Goal: Communication & Community: Ask a question

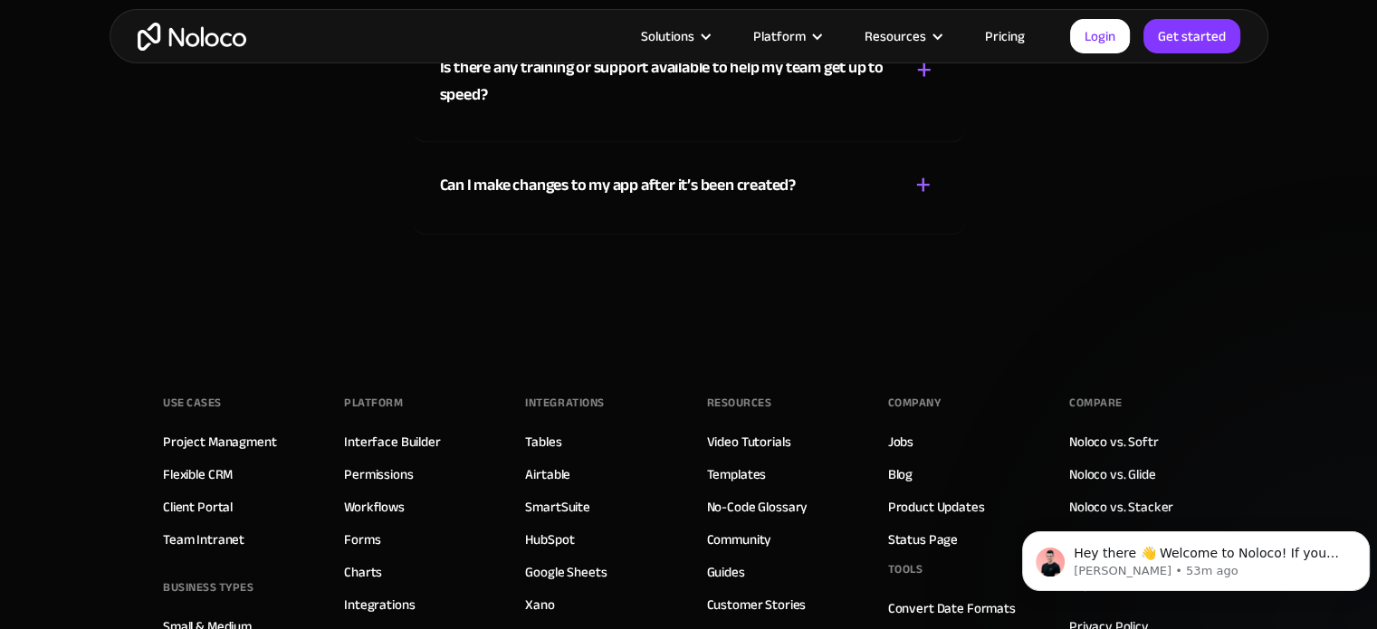
scroll to position [10445, 0]
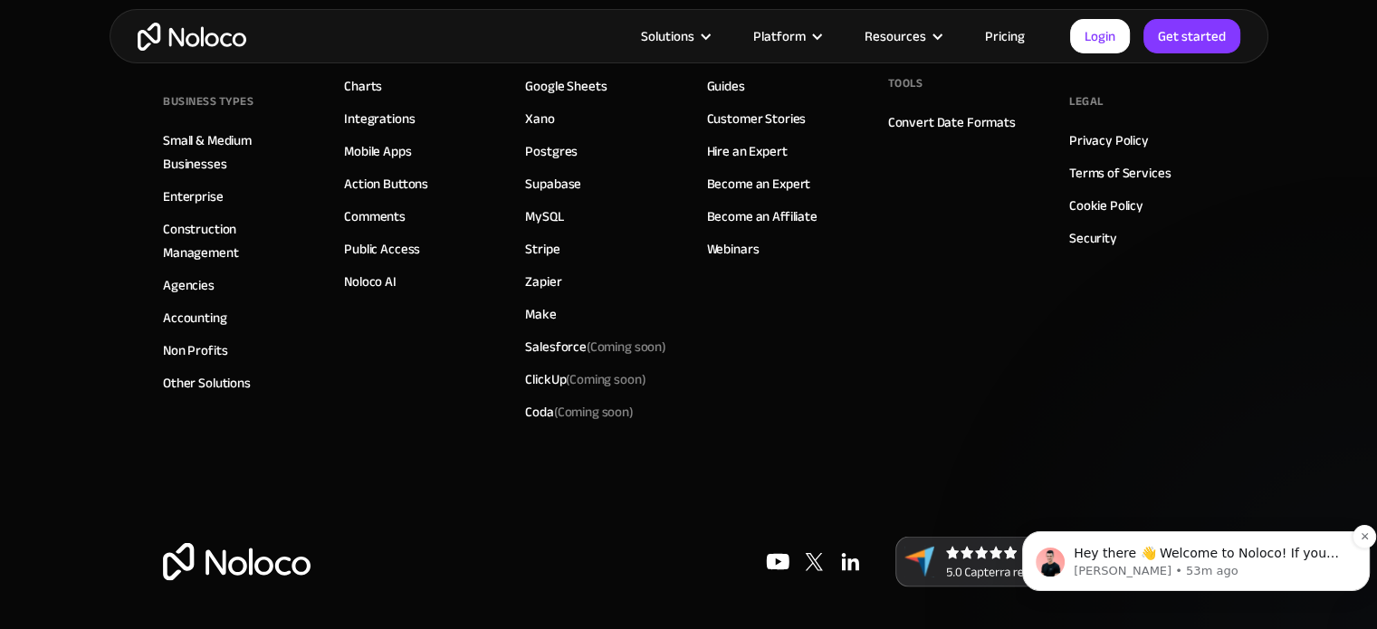
click at [1228, 571] on p "Darragh • 53m ago" at bounding box center [1210, 571] width 273 height 16
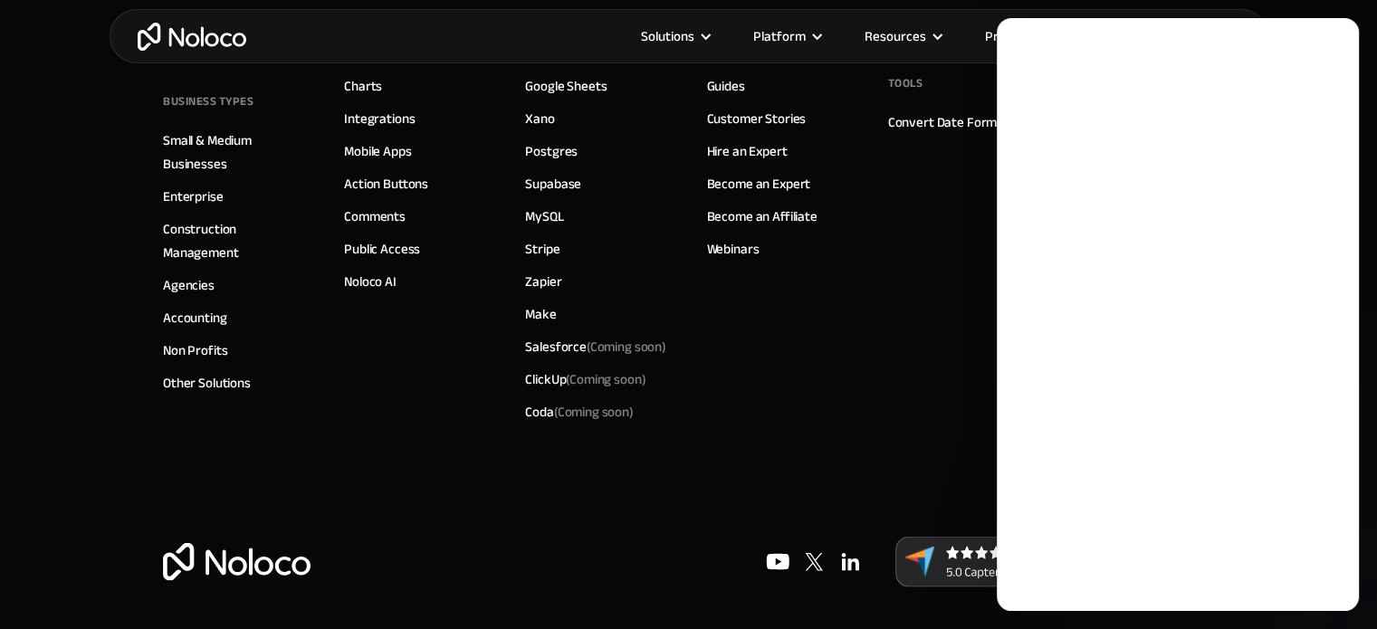
scroll to position [0, 0]
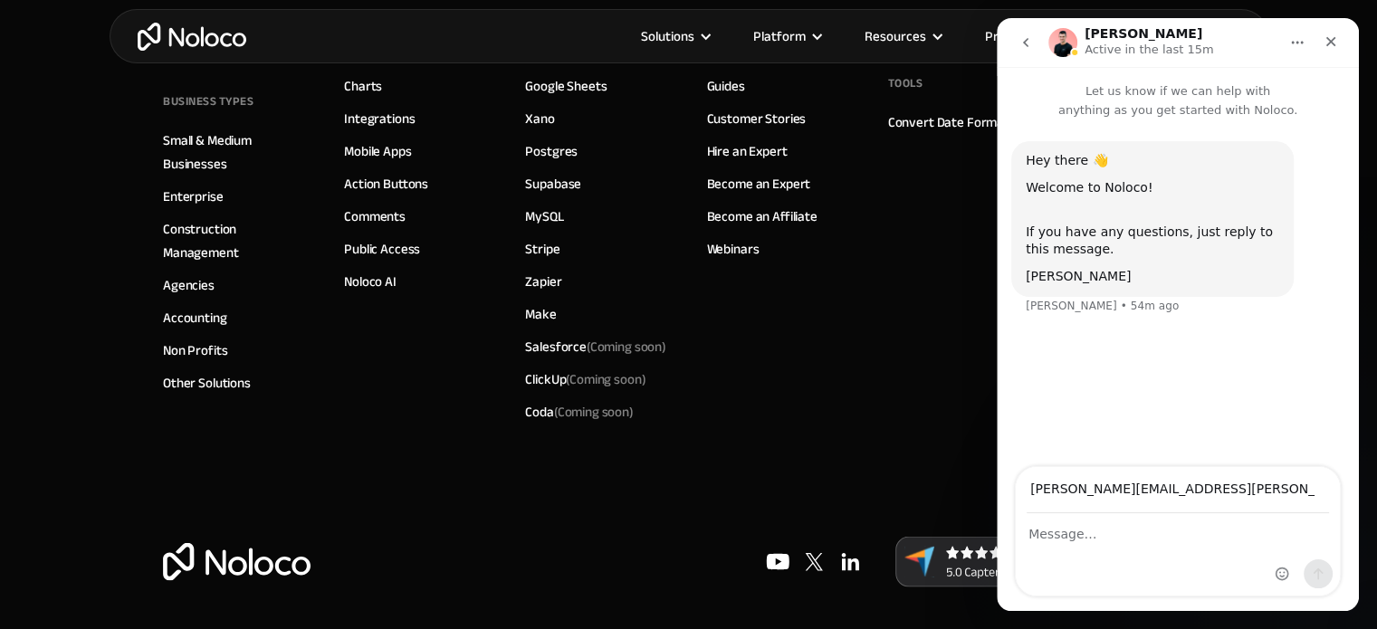
type input "David.Kocsis@wepgra.com"
click at [1127, 551] on div "Intercom messenger" at bounding box center [1178, 554] width 324 height 81
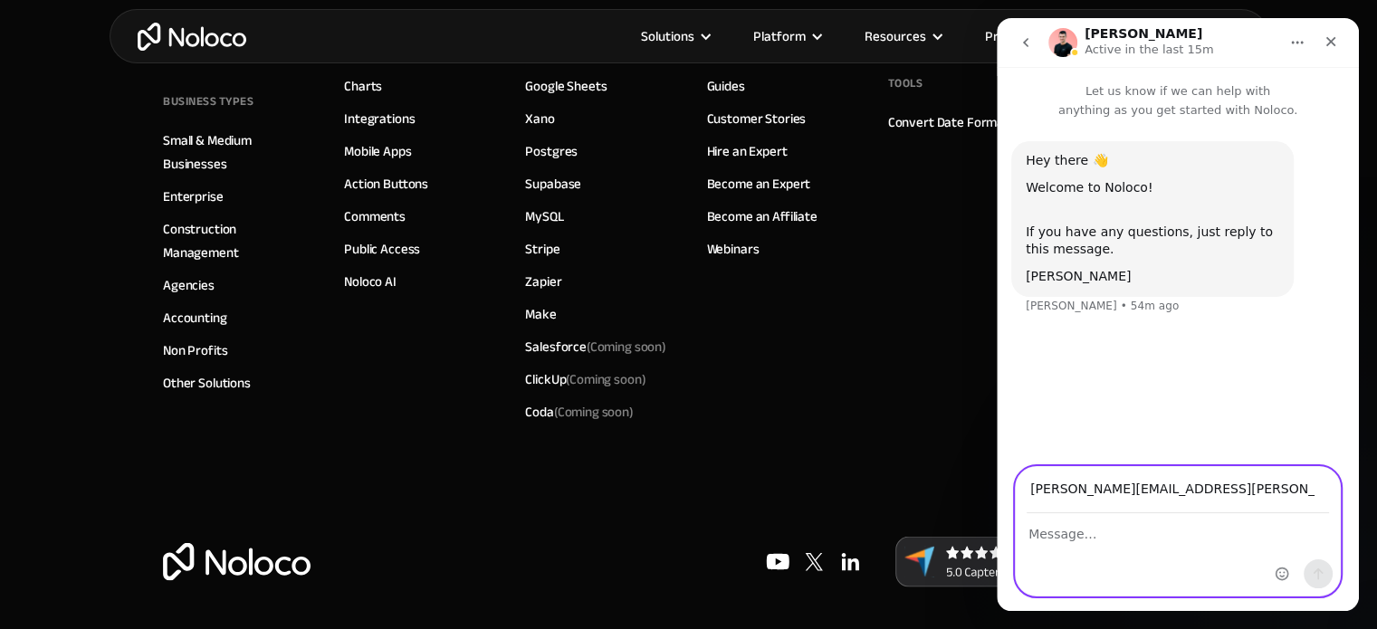
click at [1130, 539] on textarea "Message…" at bounding box center [1178, 529] width 324 height 31
type textarea "can we schedule a demo?"
click at [1314, 575] on icon "Send a message…" at bounding box center [1318, 574] width 14 height 14
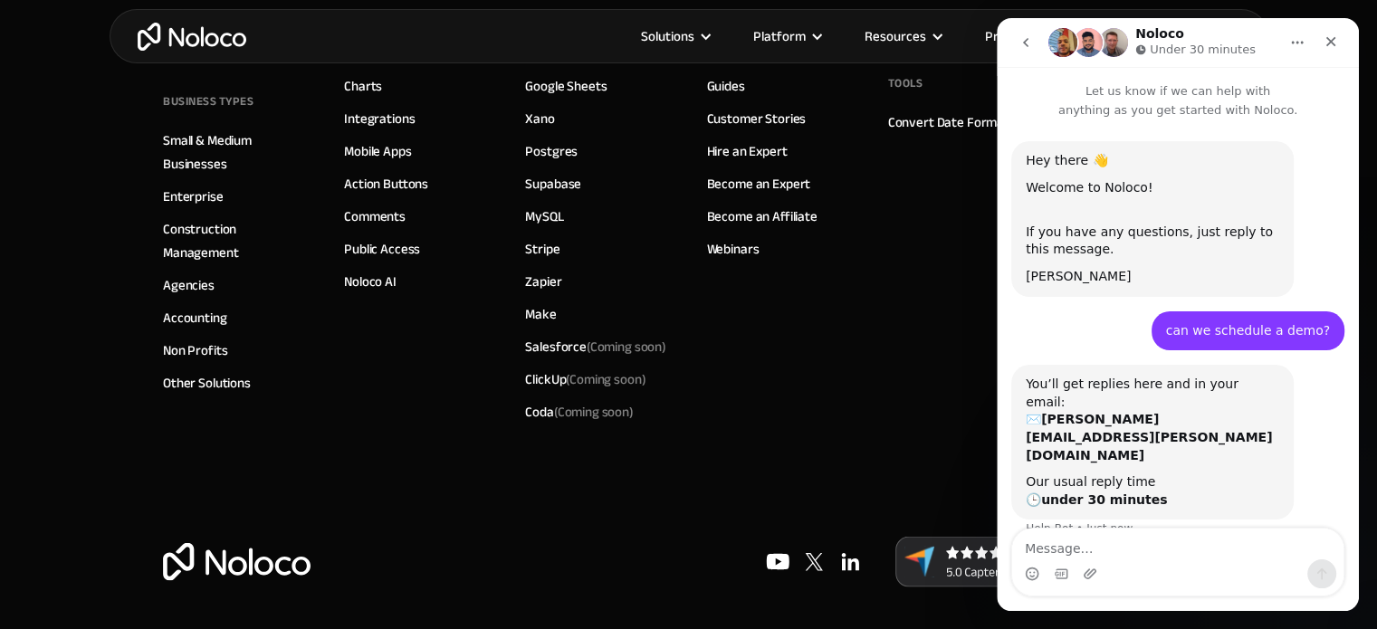
scroll to position [25, 0]
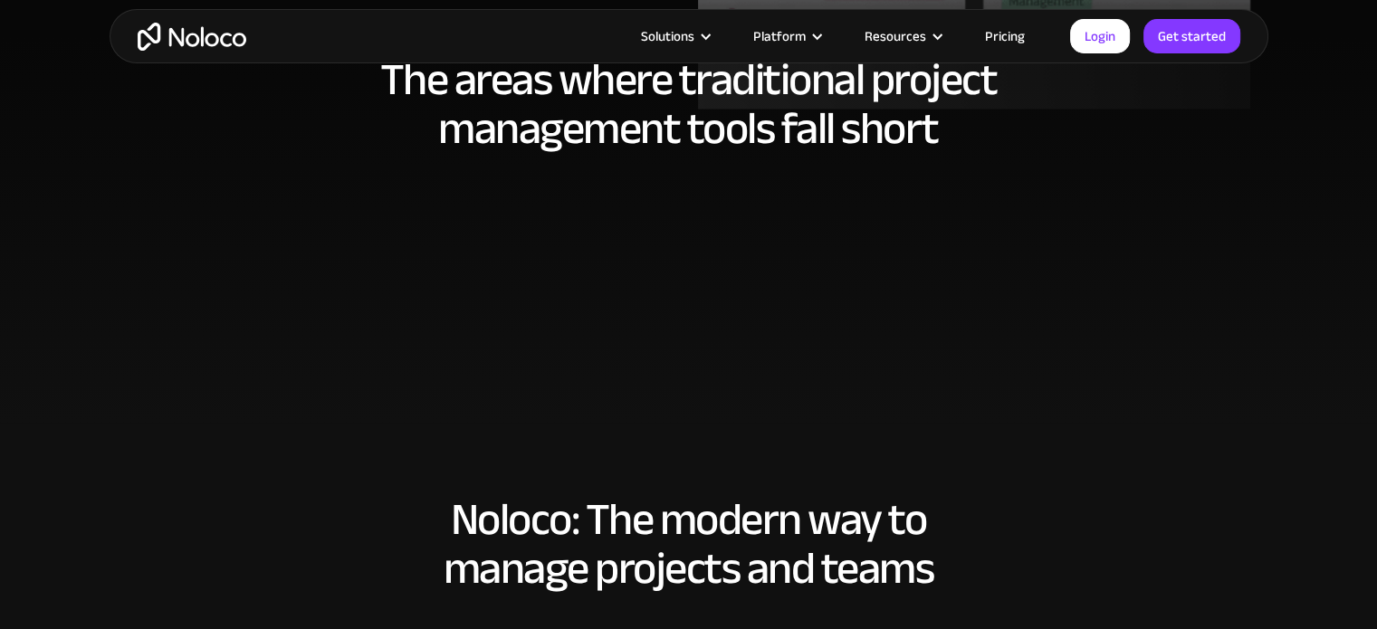
scroll to position [905, 0]
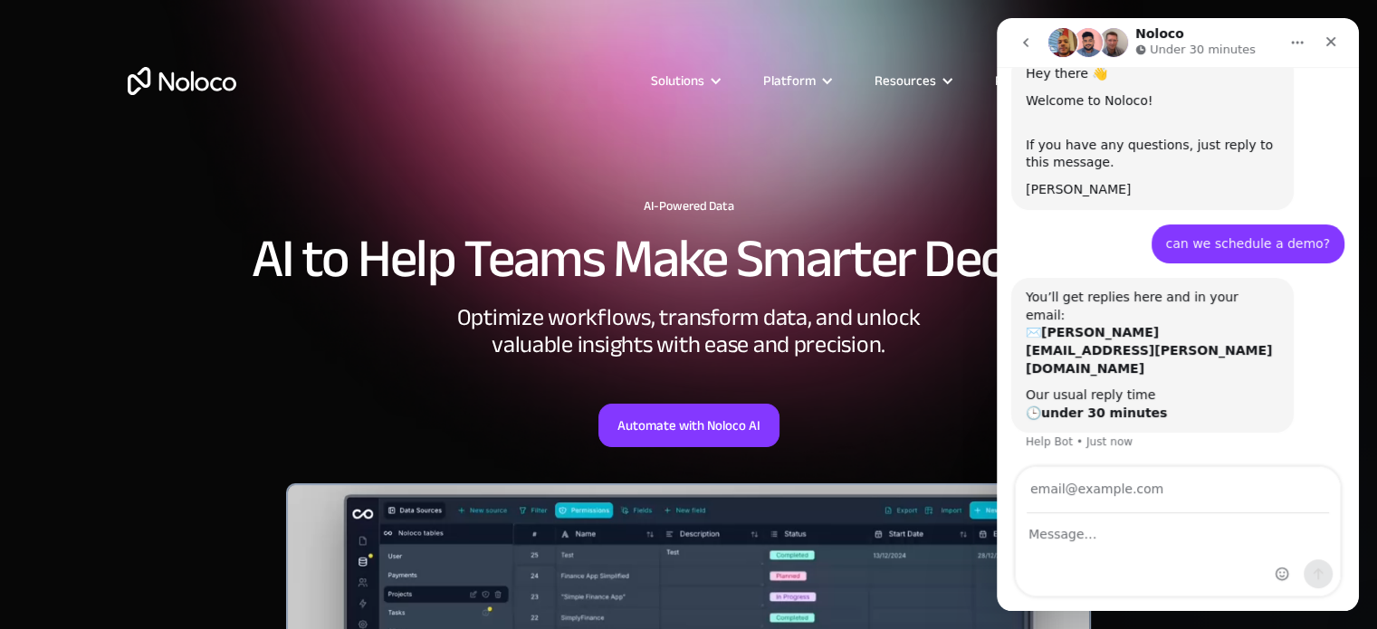
scroll to position [261, 0]
